Goal: Task Accomplishment & Management: Manage account settings

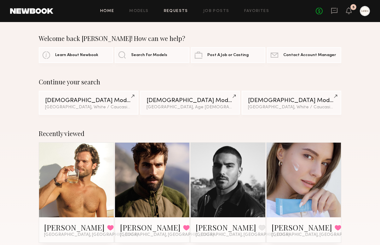
click at [173, 9] on div "Home Models Requests Job Posts Favorites Sign Out No fees up to $5,000 5" at bounding box center [211, 11] width 317 height 10
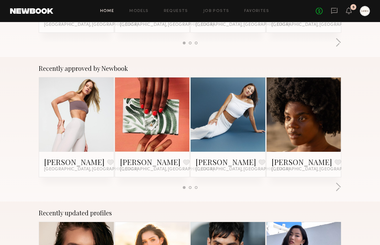
scroll to position [542, 0]
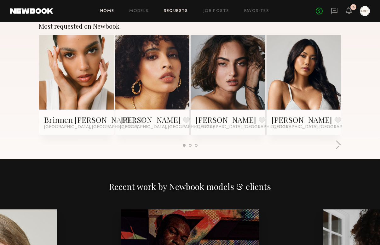
click at [180, 10] on link "Requests" at bounding box center [176, 11] width 24 height 4
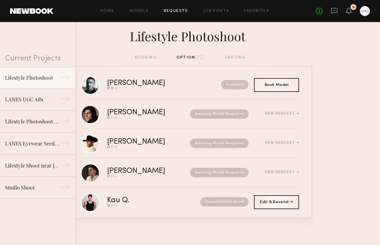
scroll to position [65, 0]
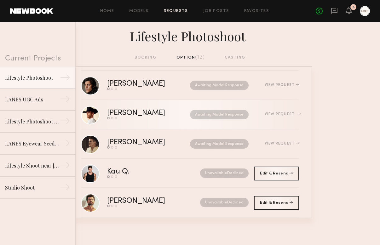
click at [118, 111] on div "Eric L." at bounding box center [142, 113] width 71 height 7
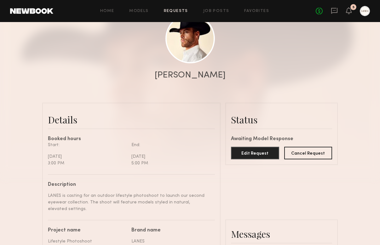
scroll to position [41, 0]
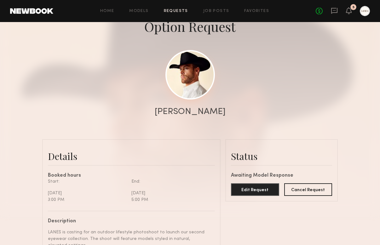
click at [188, 79] on link at bounding box center [189, 74] width 49 height 49
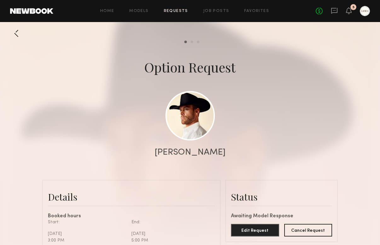
click at [17, 36] on div at bounding box center [16, 33] width 13 height 13
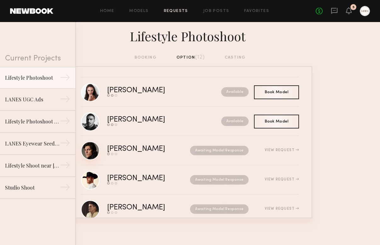
click at [85, 152] on link at bounding box center [90, 150] width 19 height 19
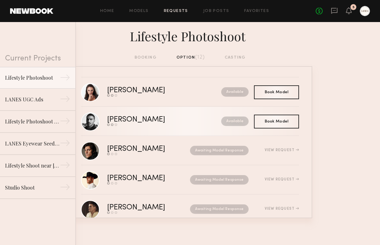
click at [168, 122] on div "Lucas P." at bounding box center [150, 119] width 86 height 7
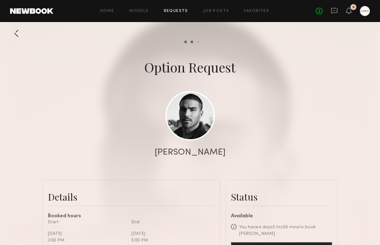
click at [17, 35] on div at bounding box center [16, 33] width 13 height 13
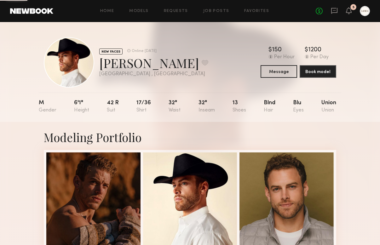
scroll to position [120, 0]
